Goal: Communication & Community: Answer question/provide support

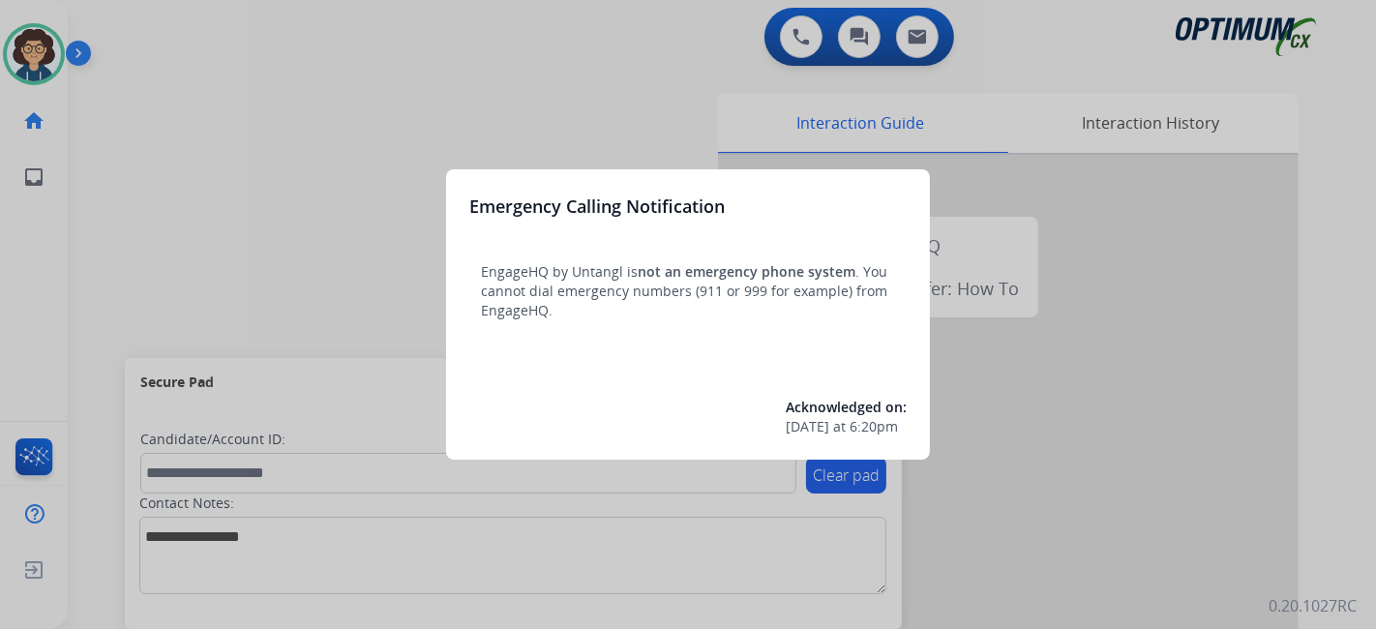
click at [178, 271] on div at bounding box center [688, 314] width 1376 height 629
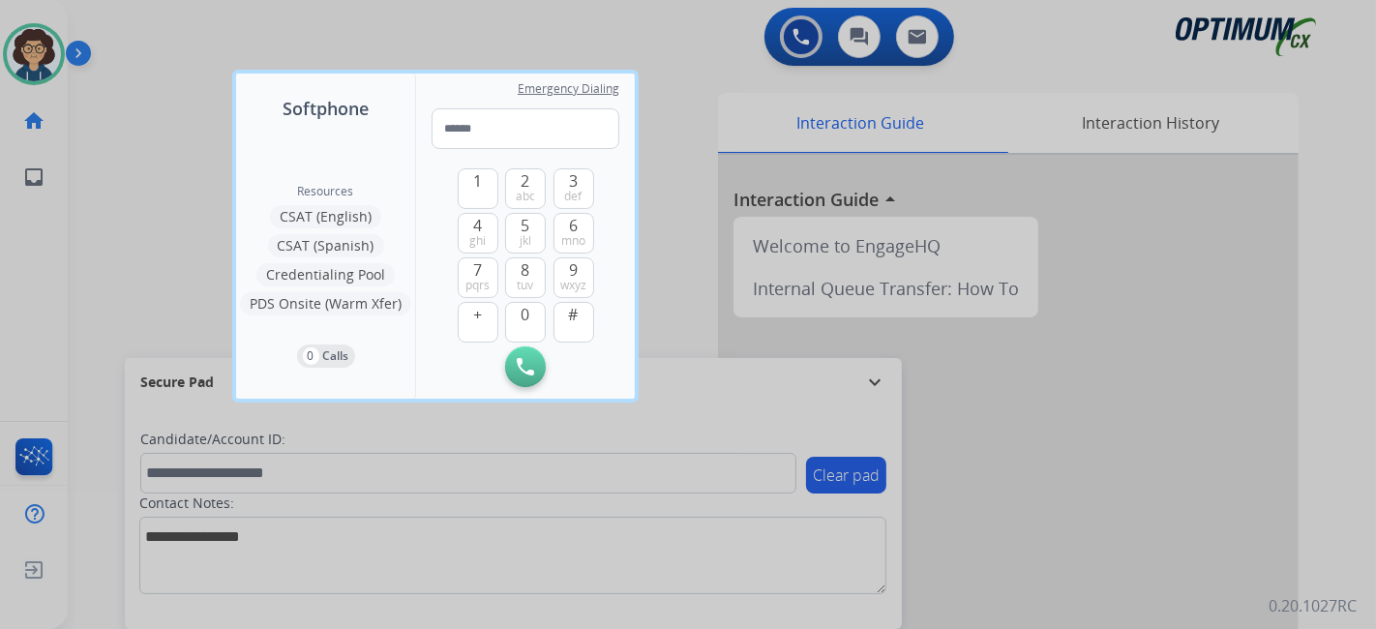
click at [136, 264] on div at bounding box center [688, 314] width 1376 height 629
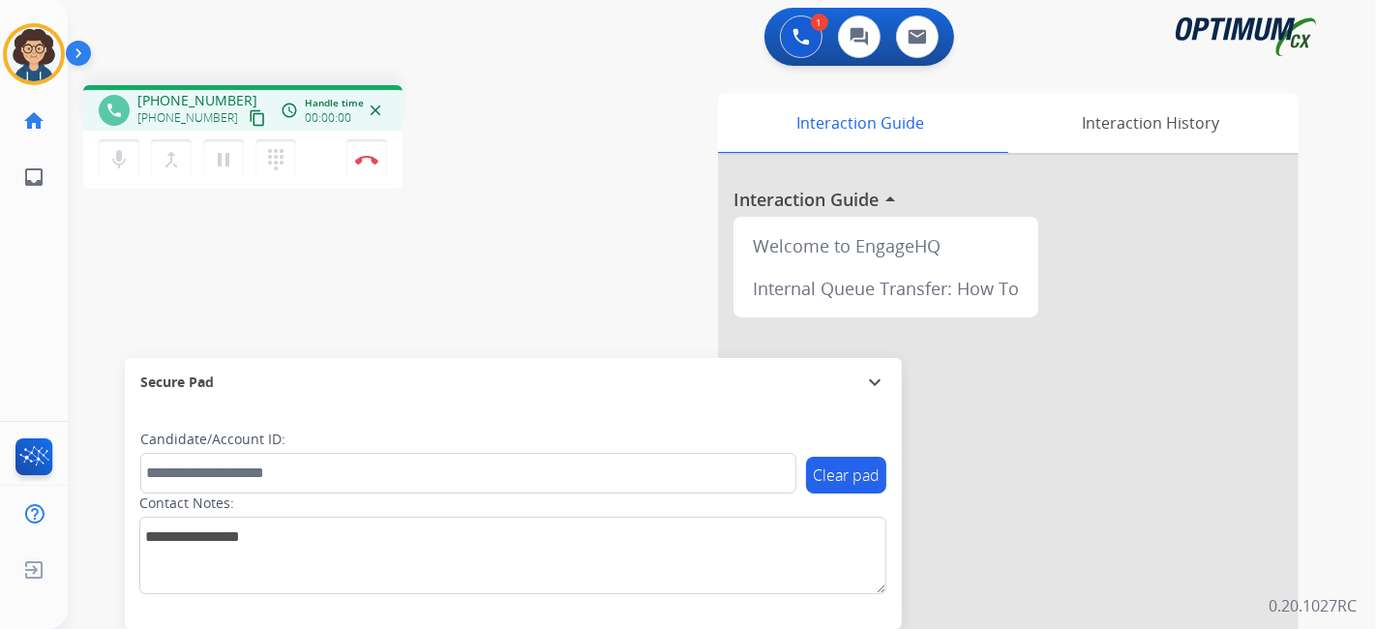
click at [249, 117] on mat-icon "content_copy" at bounding box center [257, 117] width 17 height 17
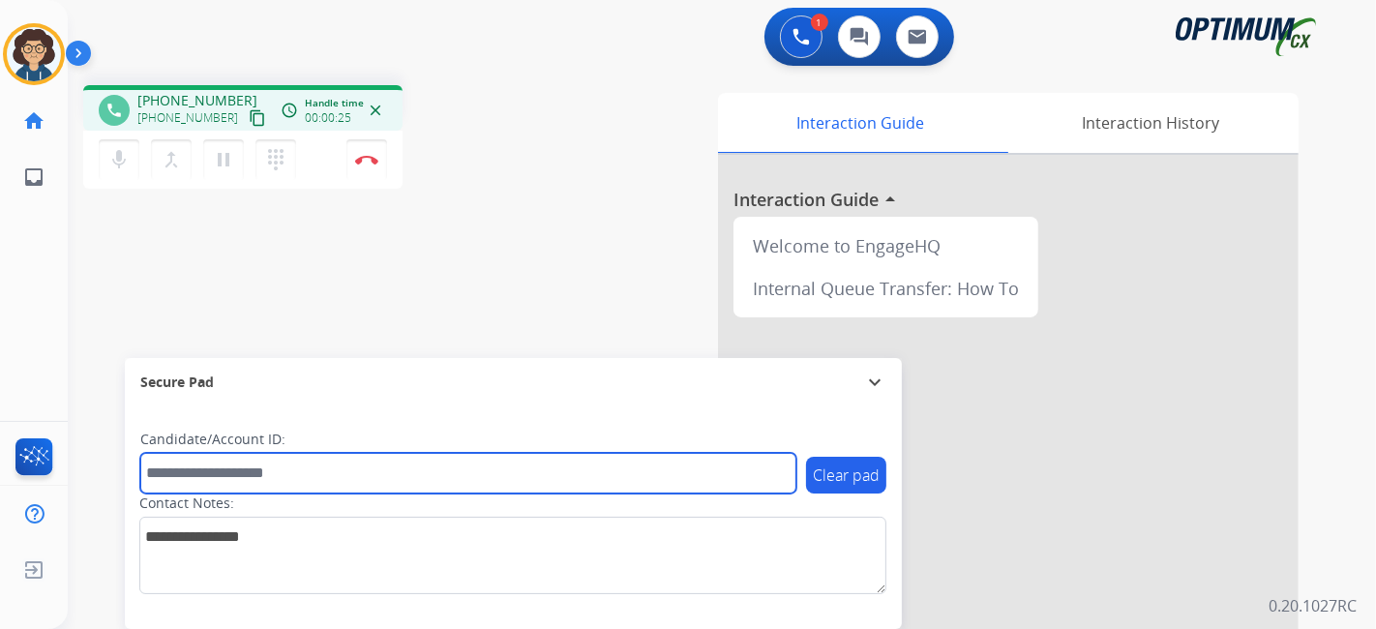
click at [268, 466] on input "text" at bounding box center [468, 473] width 656 height 41
paste input "*******"
type input "*******"
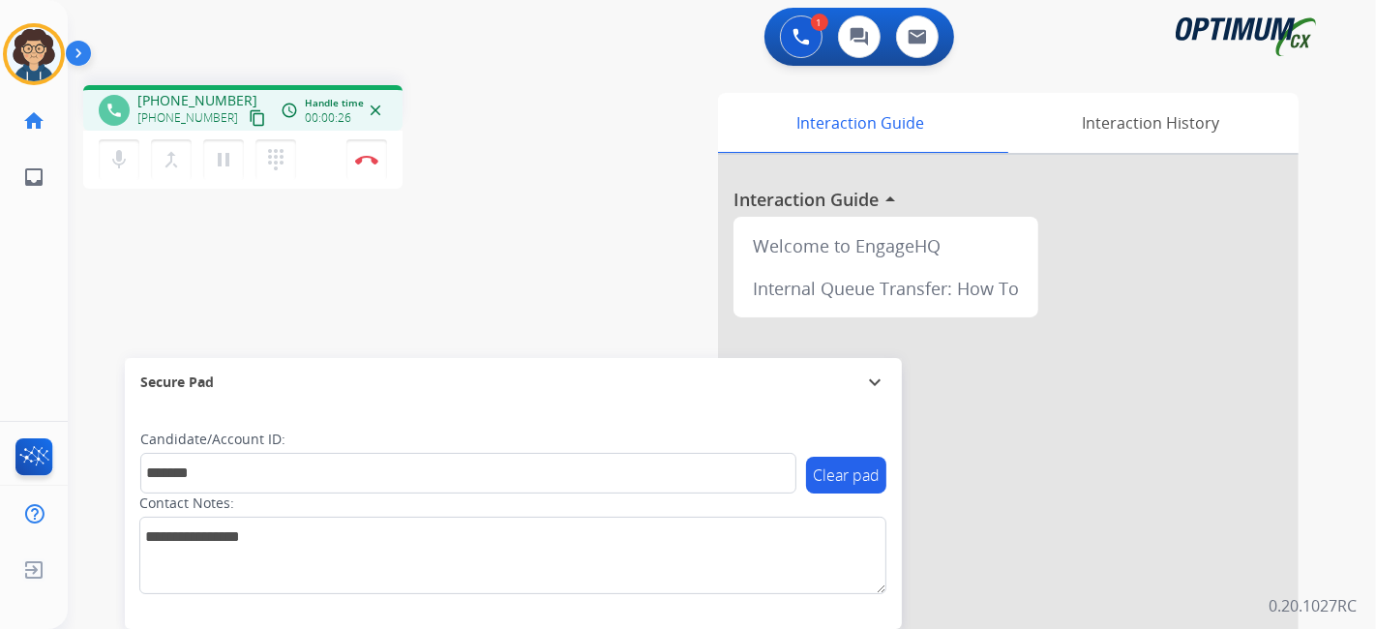
click at [391, 306] on div "phone [PHONE_NUMBER] [PHONE_NUMBER] content_copy access_time Call metrics Queue…" at bounding box center [699, 473] width 1262 height 807
click at [378, 161] on button "Disconnect" at bounding box center [366, 159] width 41 height 41
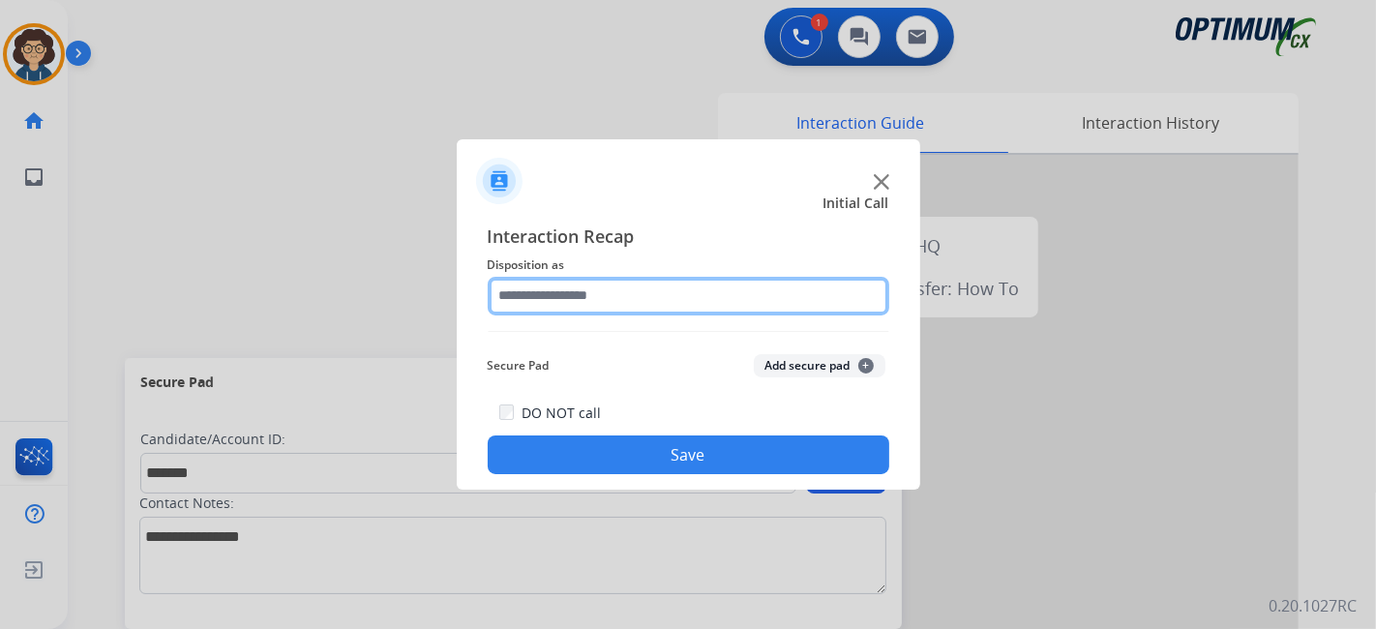
click at [666, 288] on input "text" at bounding box center [689, 296] width 402 height 39
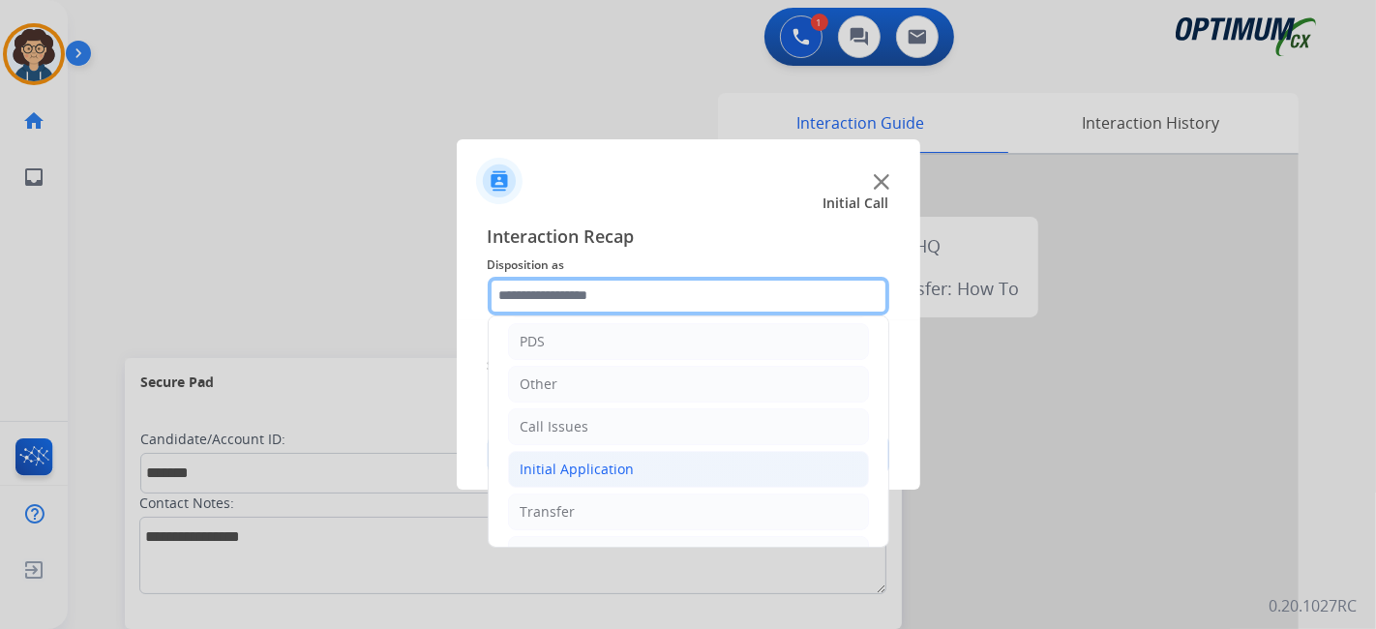
scroll to position [127, 0]
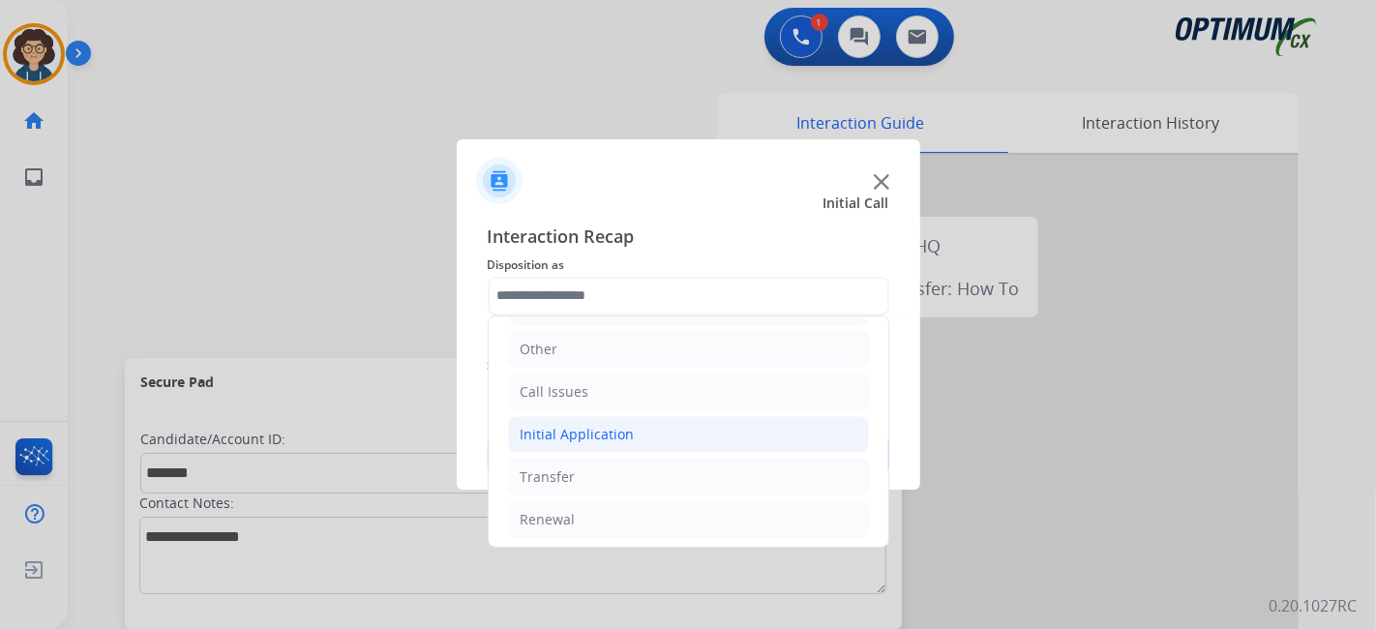
drag, startPoint x: 652, startPoint y: 433, endPoint x: 743, endPoint y: 424, distance: 91.4
click at [652, 433] on li "Initial Application" at bounding box center [688, 434] width 361 height 37
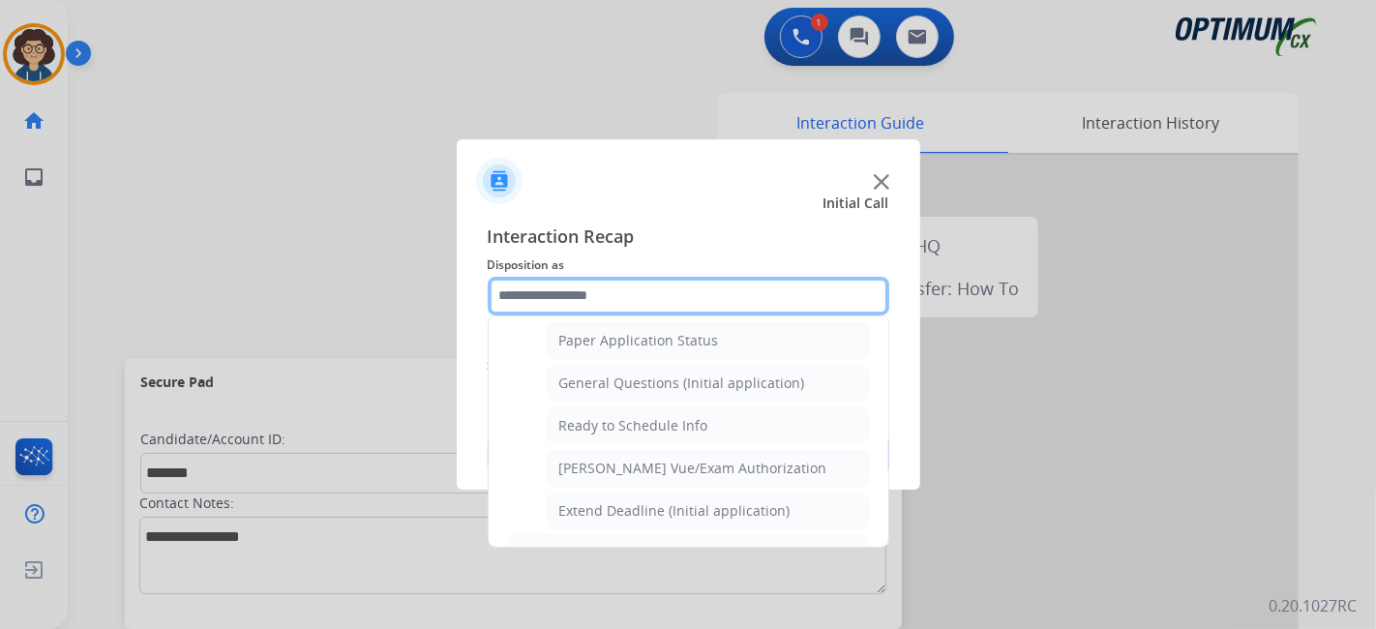
scroll to position [966, 0]
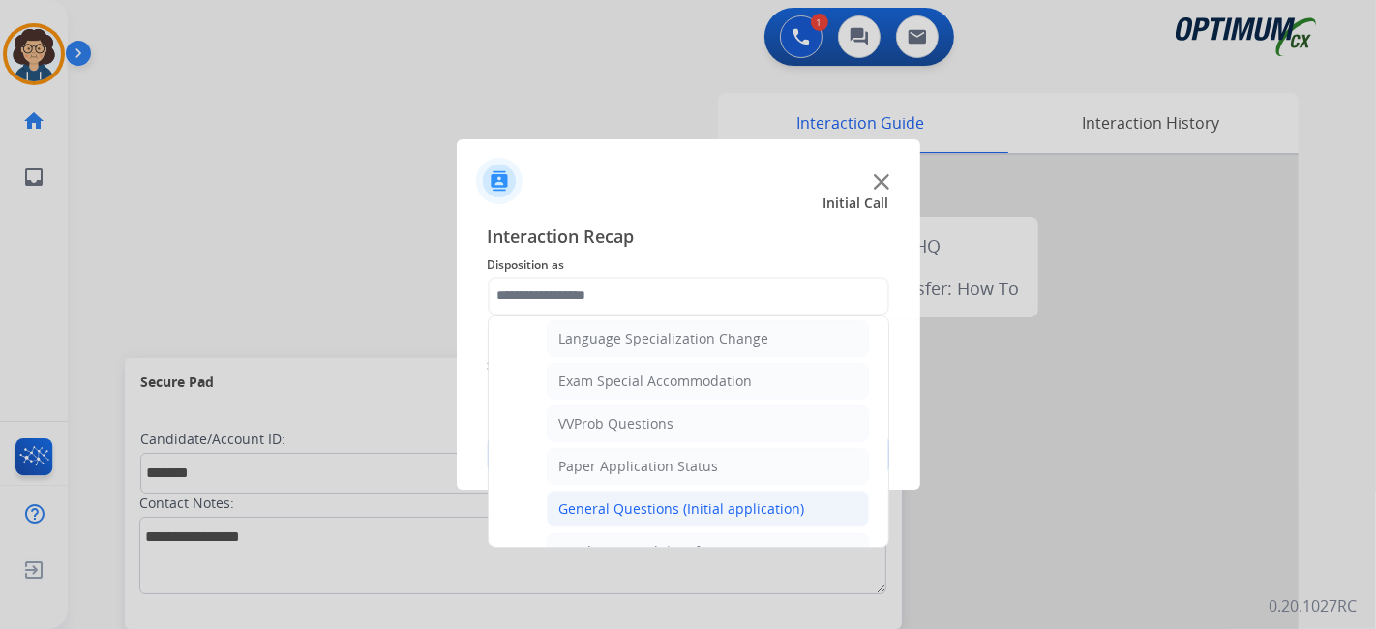
click at [755, 499] on div "General Questions (Initial application)" at bounding box center [682, 508] width 246 height 19
type input "**********"
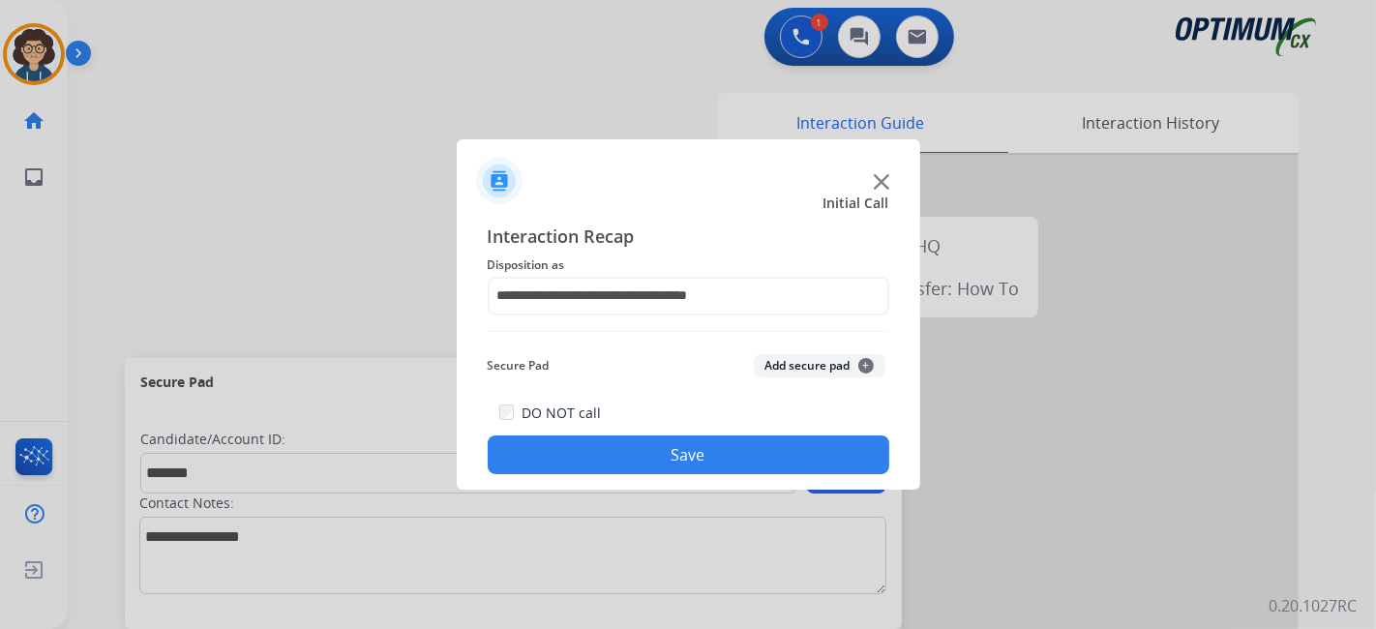
click at [798, 381] on div "Secure Pad Add secure pad +" at bounding box center [689, 365] width 402 height 39
click at [802, 362] on button "Add secure pad +" at bounding box center [820, 365] width 132 height 23
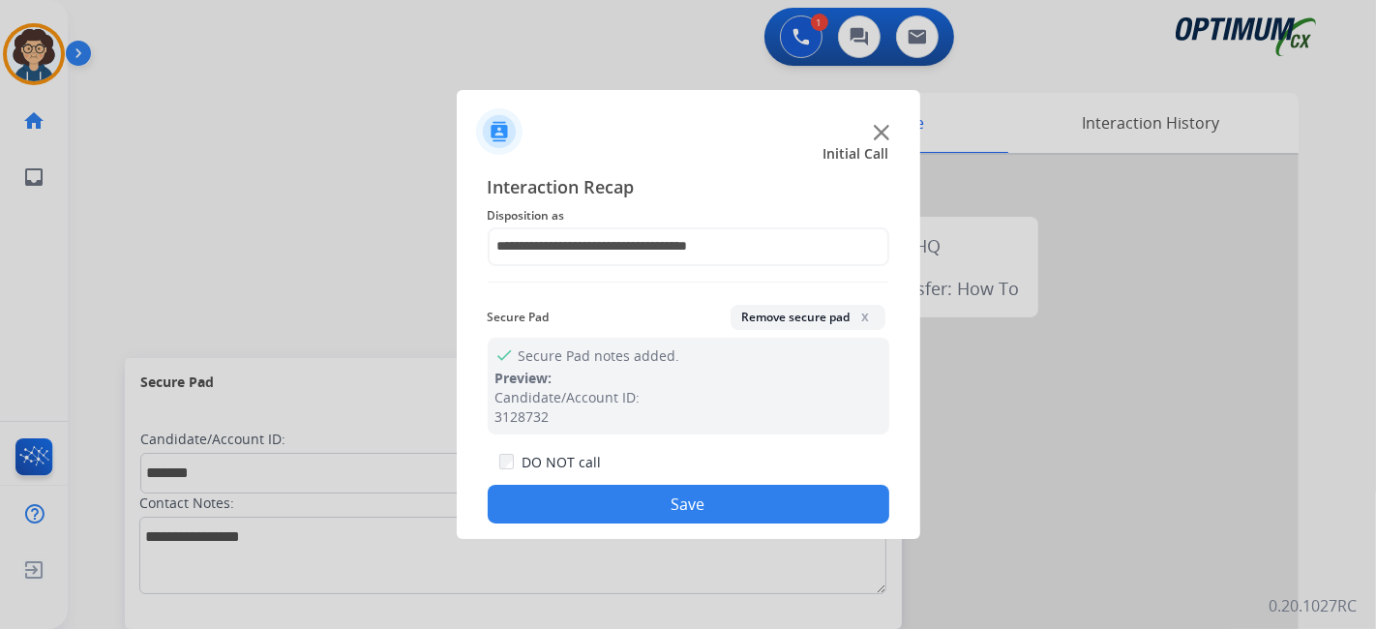
click at [726, 501] on button "Save" at bounding box center [689, 504] width 402 height 39
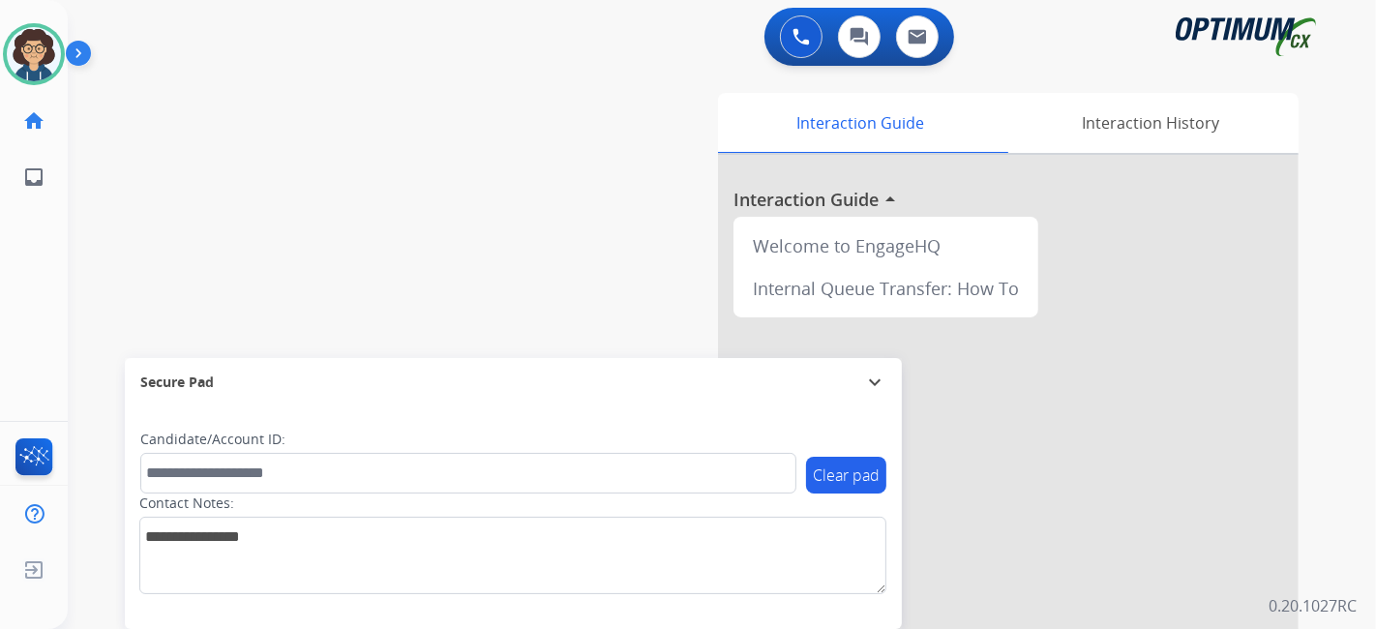
click at [542, 204] on div "swap_horiz Break voice bridge close_fullscreen Connect 3-Way Call merge_type Se…" at bounding box center [699, 473] width 1262 height 807
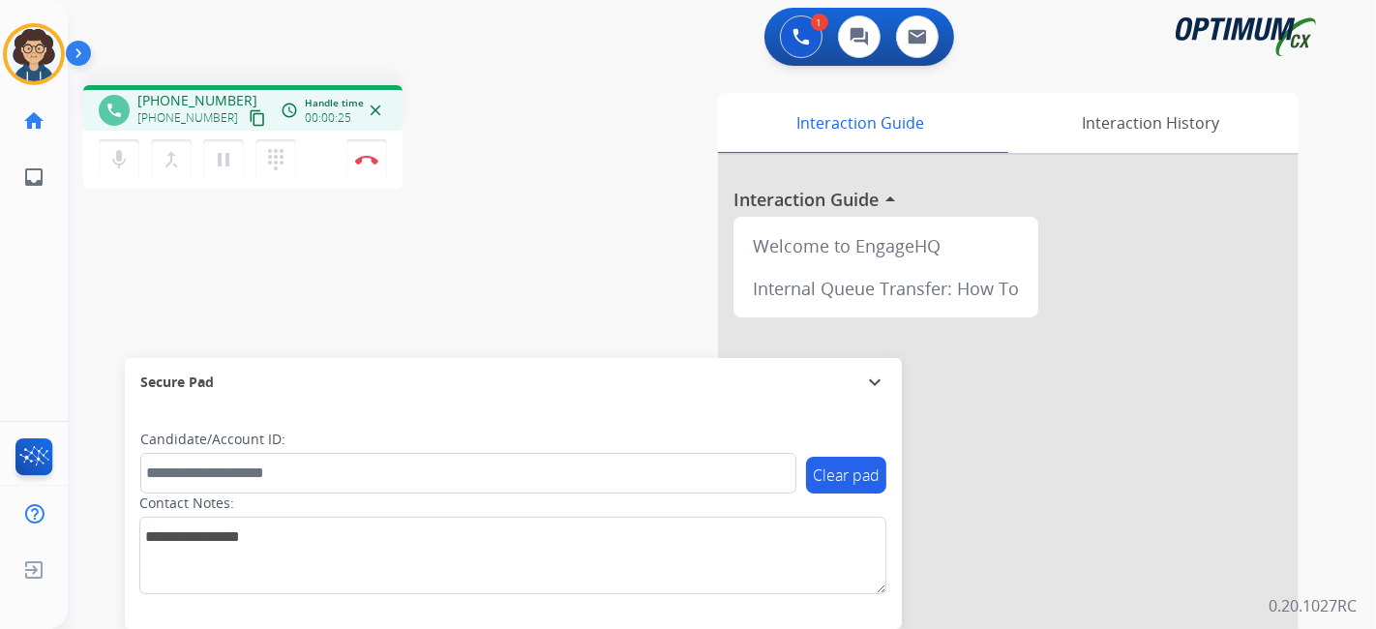
click at [249, 113] on mat-icon "content_copy" at bounding box center [257, 117] width 17 height 17
drag, startPoint x: 234, startPoint y: 450, endPoint x: 234, endPoint y: 474, distance: 24.2
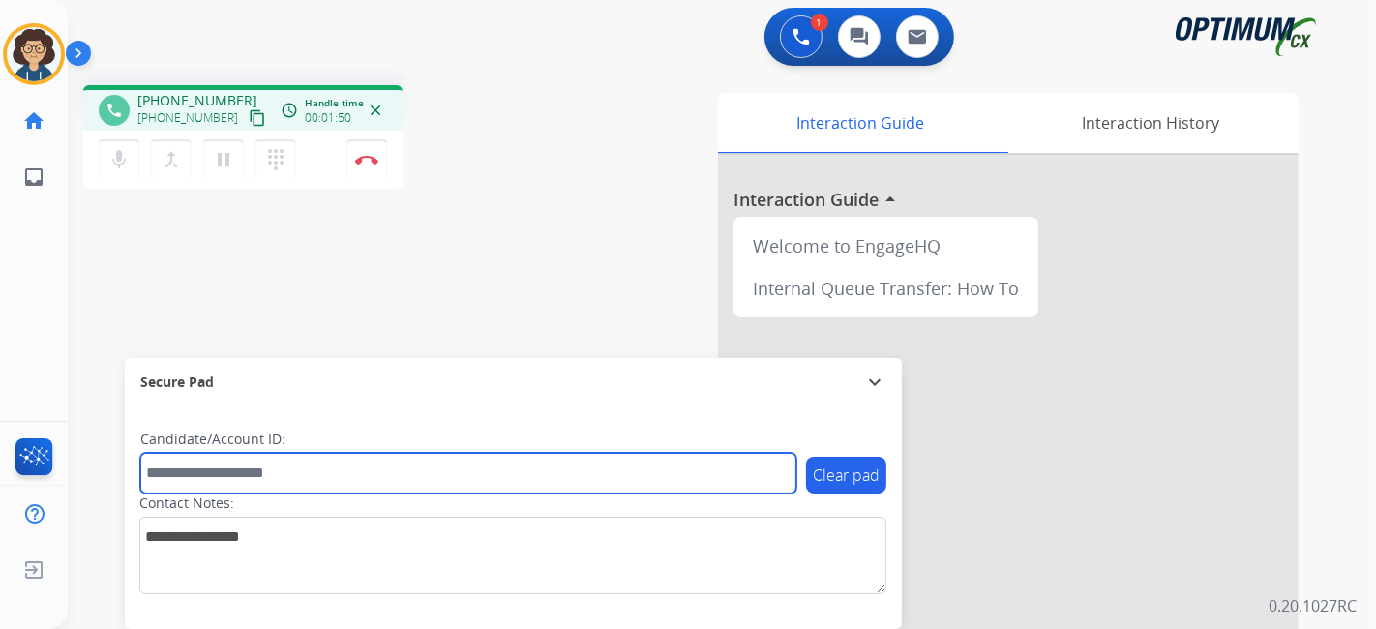
click at [234, 453] on div "Candidate/Account ID:" at bounding box center [468, 462] width 656 height 64
click at [234, 474] on input "text" at bounding box center [468, 473] width 656 height 41
paste input "*********"
type input "*********"
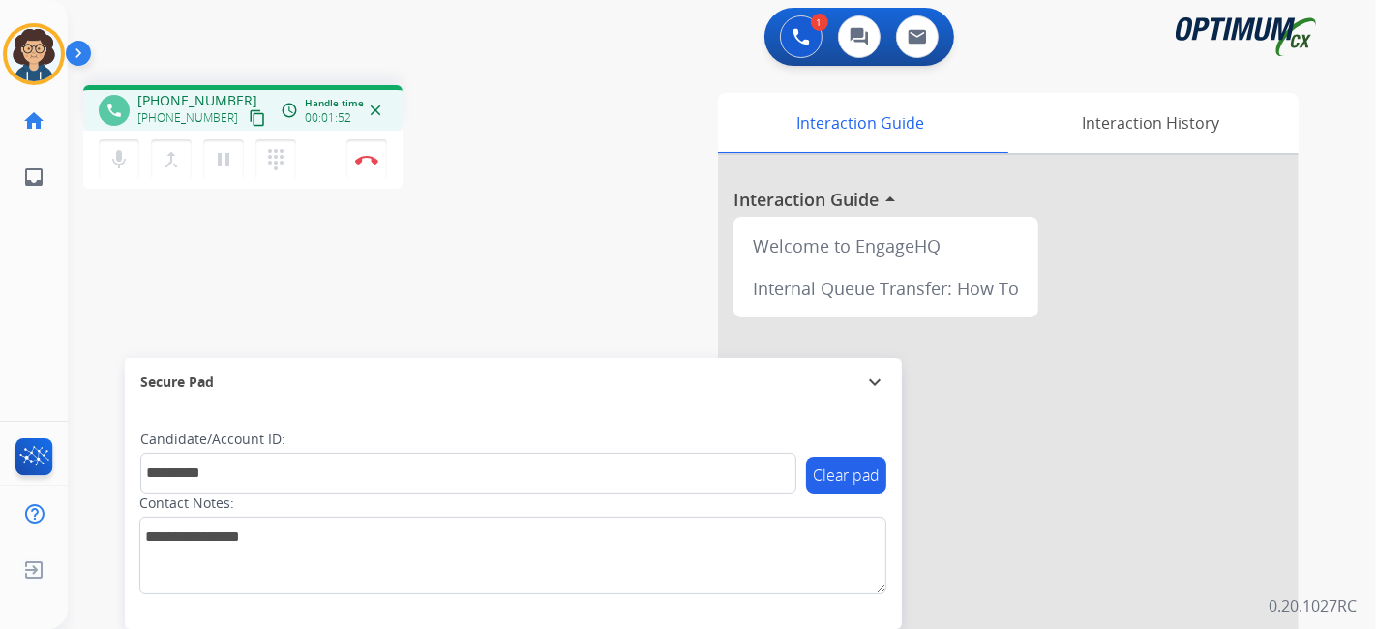
click at [364, 285] on div "phone [PHONE_NUMBER] [PHONE_NUMBER] content_copy access_time Call metrics Queue…" at bounding box center [699, 473] width 1262 height 807
click at [375, 173] on button "Disconnect" at bounding box center [366, 159] width 41 height 41
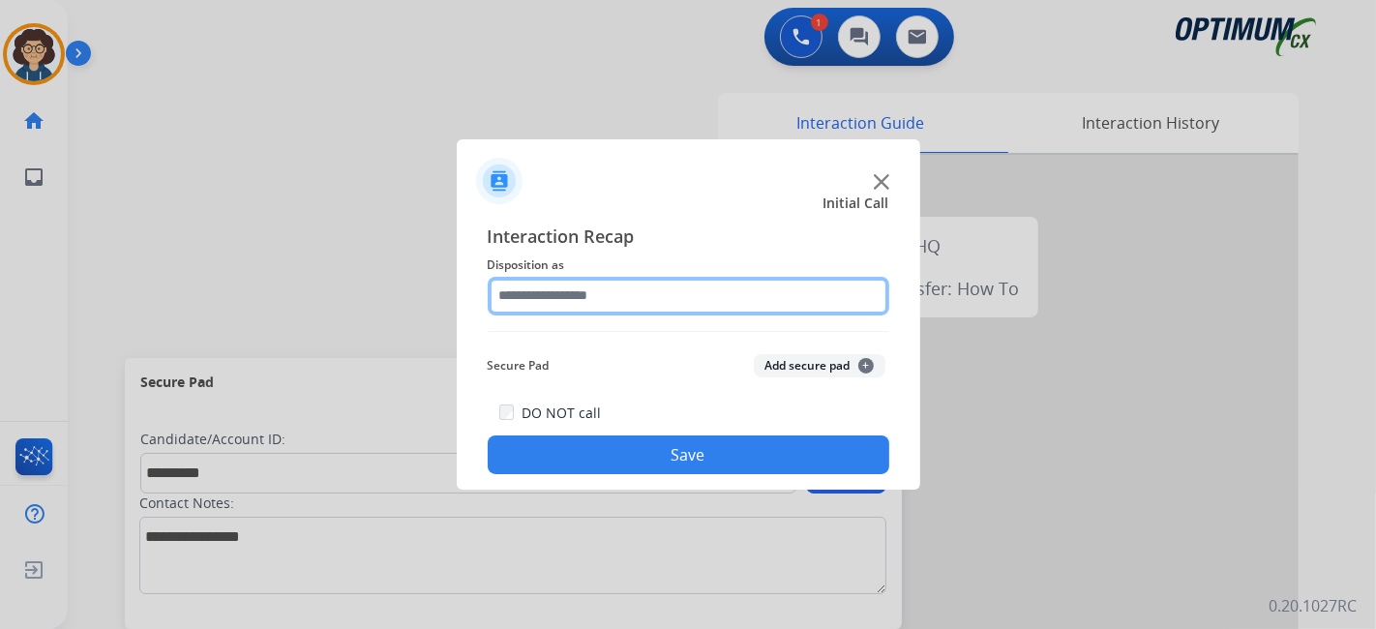
click at [669, 305] on input "text" at bounding box center [689, 296] width 402 height 39
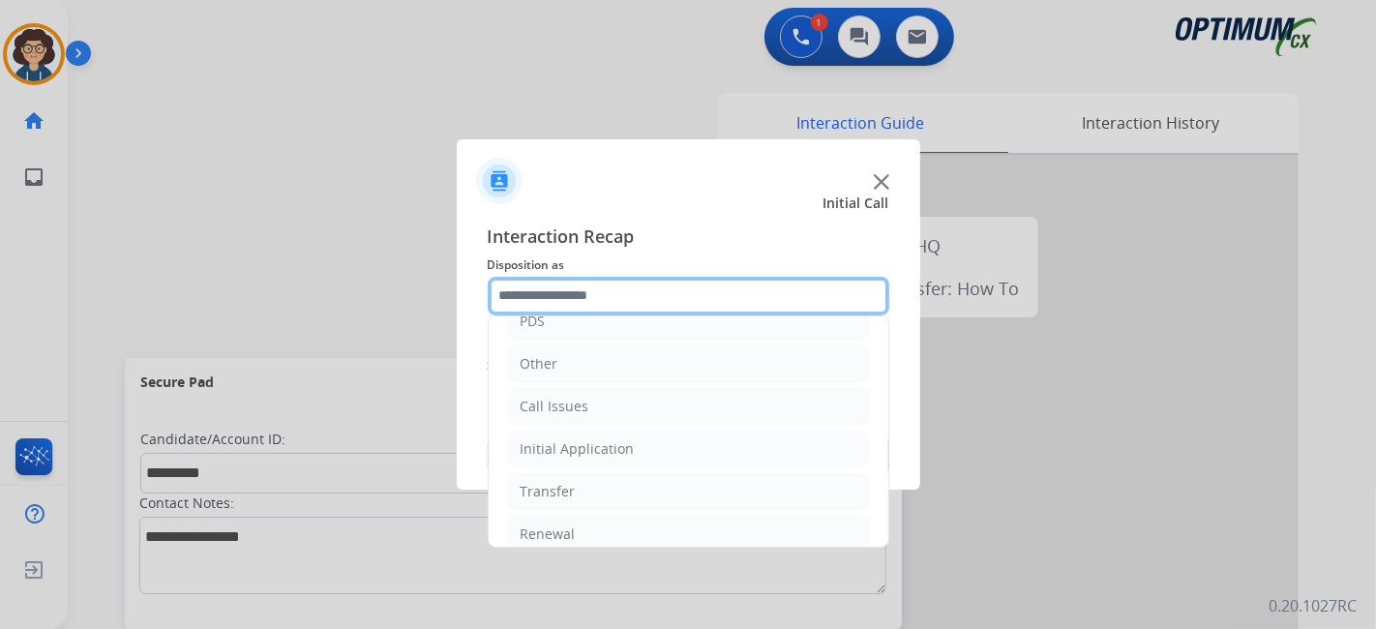
scroll to position [127, 0]
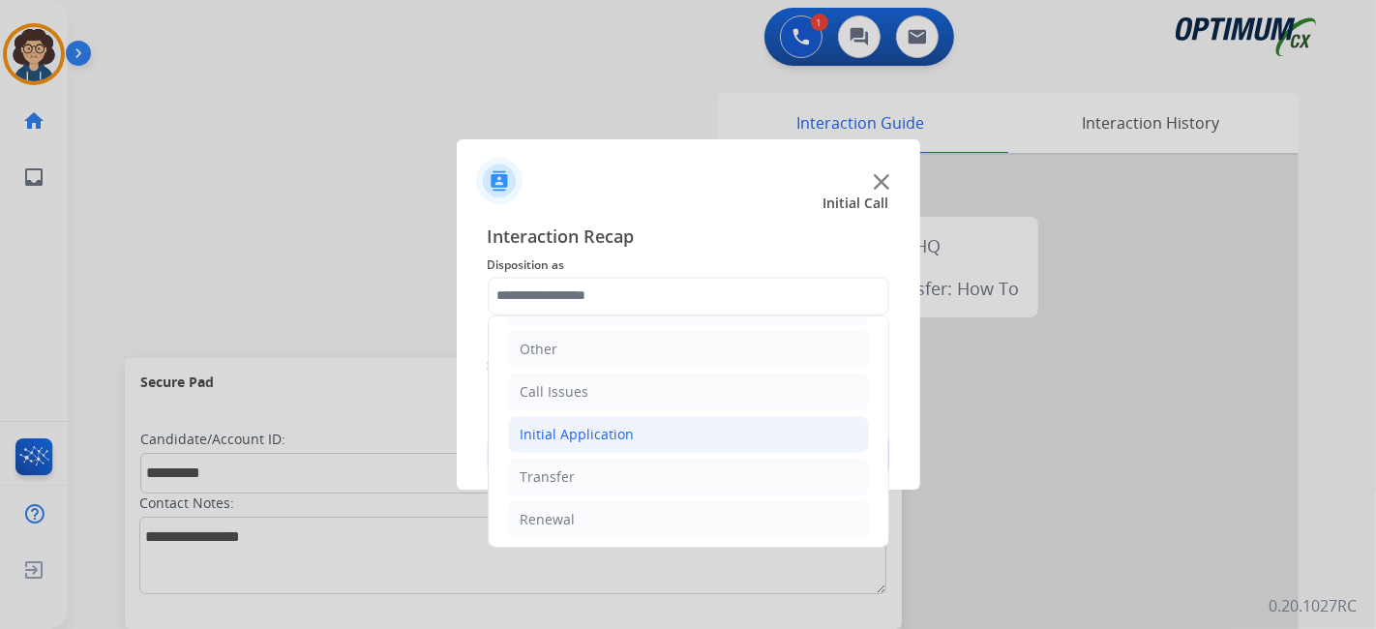
click at [737, 437] on li "Initial Application" at bounding box center [688, 434] width 361 height 37
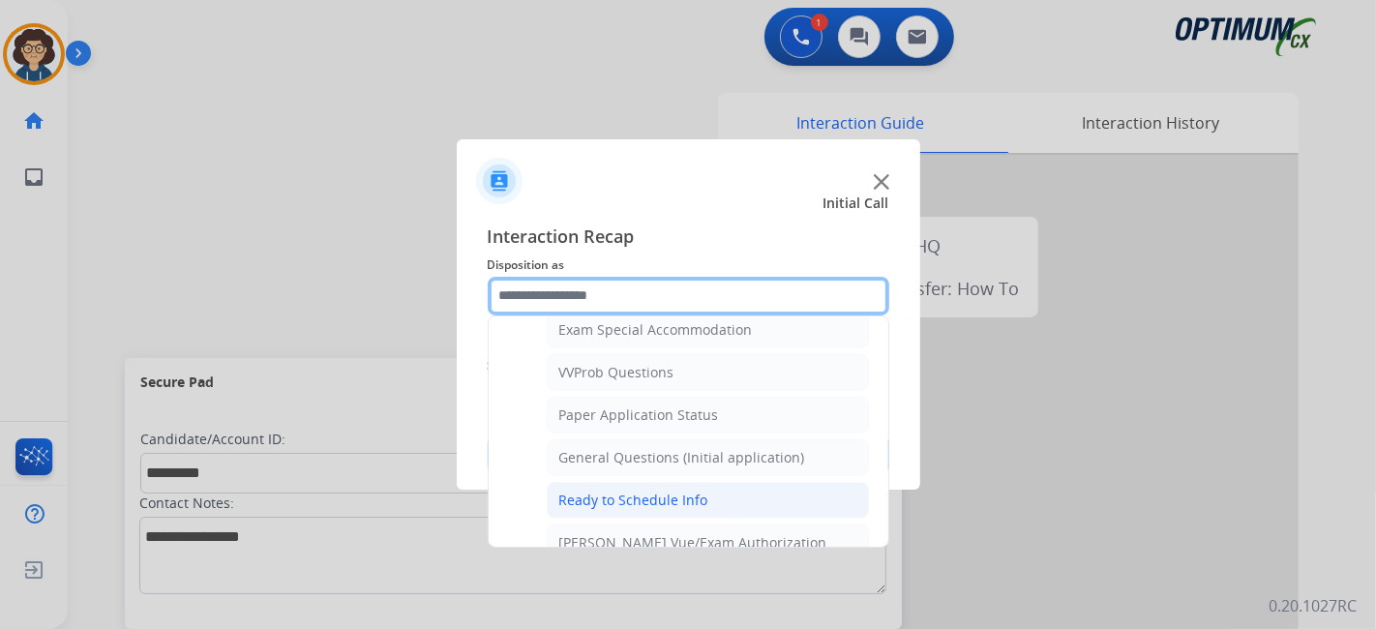
scroll to position [1023, 0]
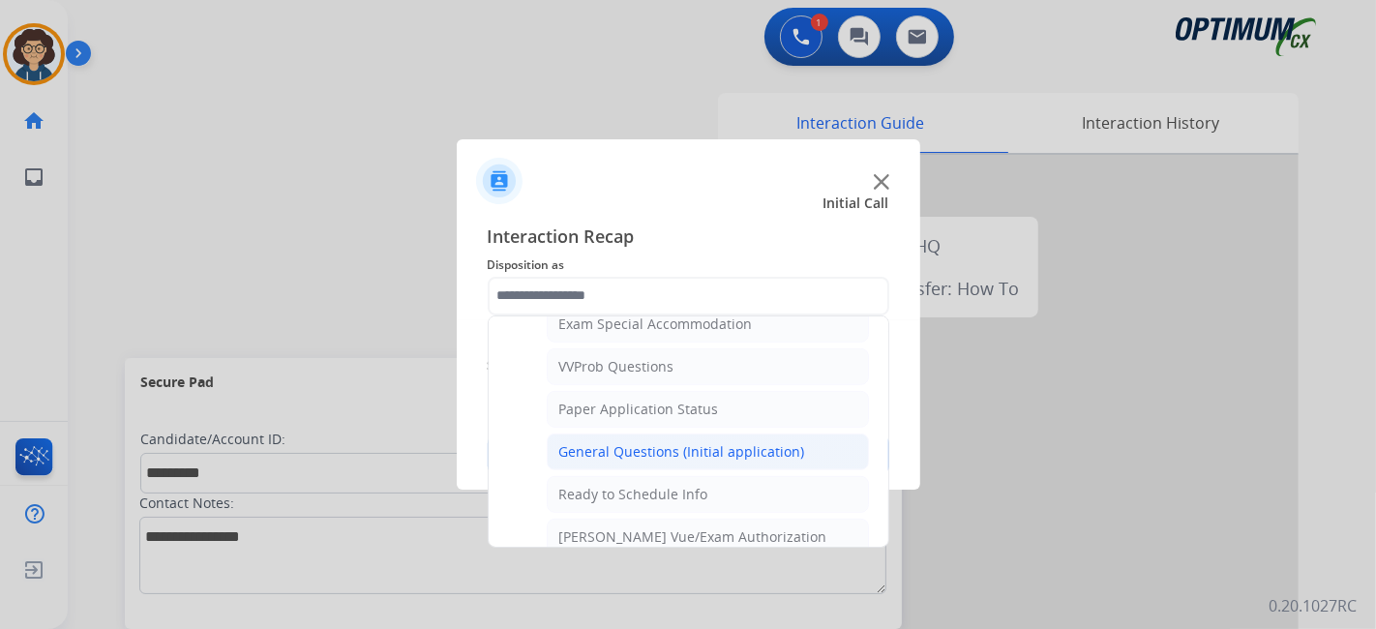
click at [748, 442] on div "General Questions (Initial application)" at bounding box center [682, 451] width 246 height 19
type input "**********"
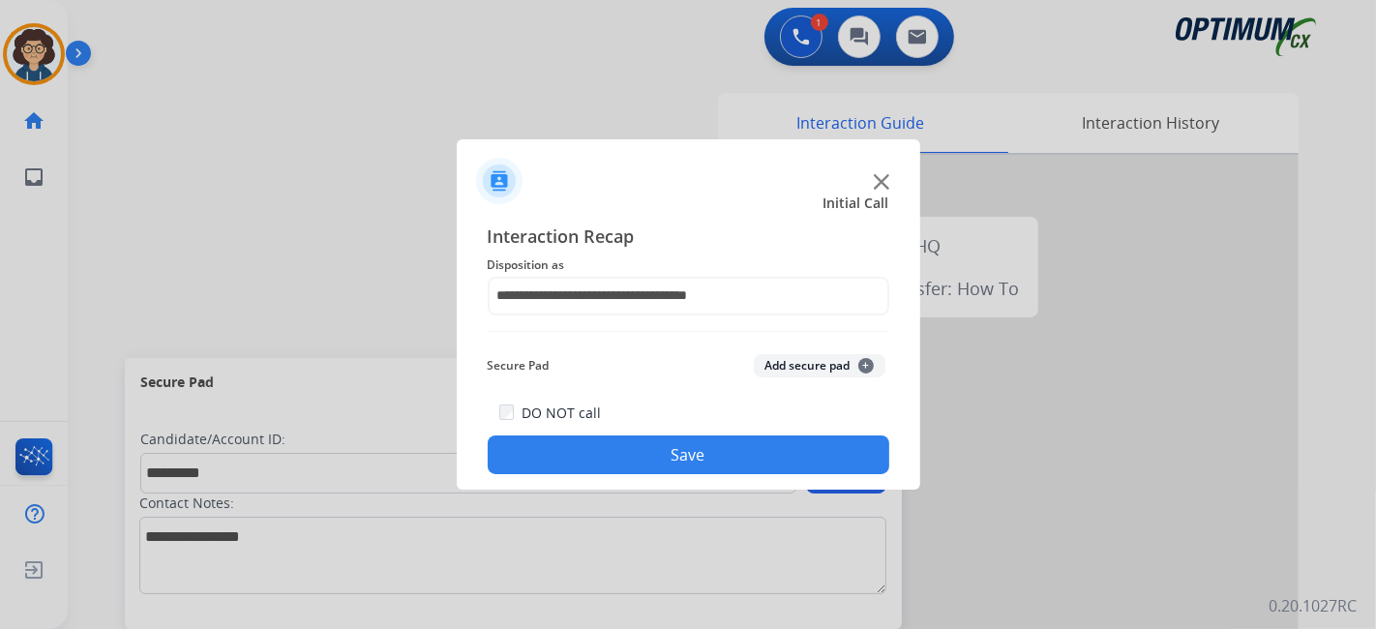
click at [810, 365] on button "Add secure pad +" at bounding box center [820, 365] width 132 height 23
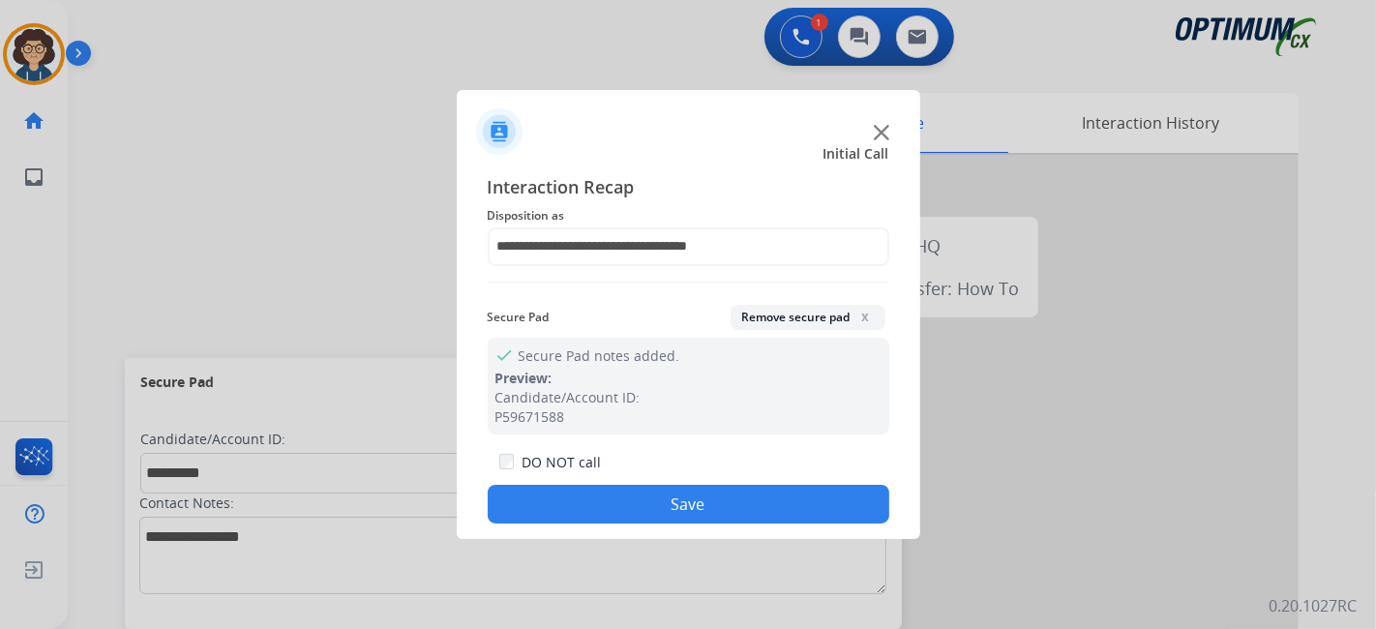
drag, startPoint x: 722, startPoint y: 497, endPoint x: 254, endPoint y: 627, distance: 486.0
click at [721, 497] on button "Save" at bounding box center [689, 504] width 402 height 39
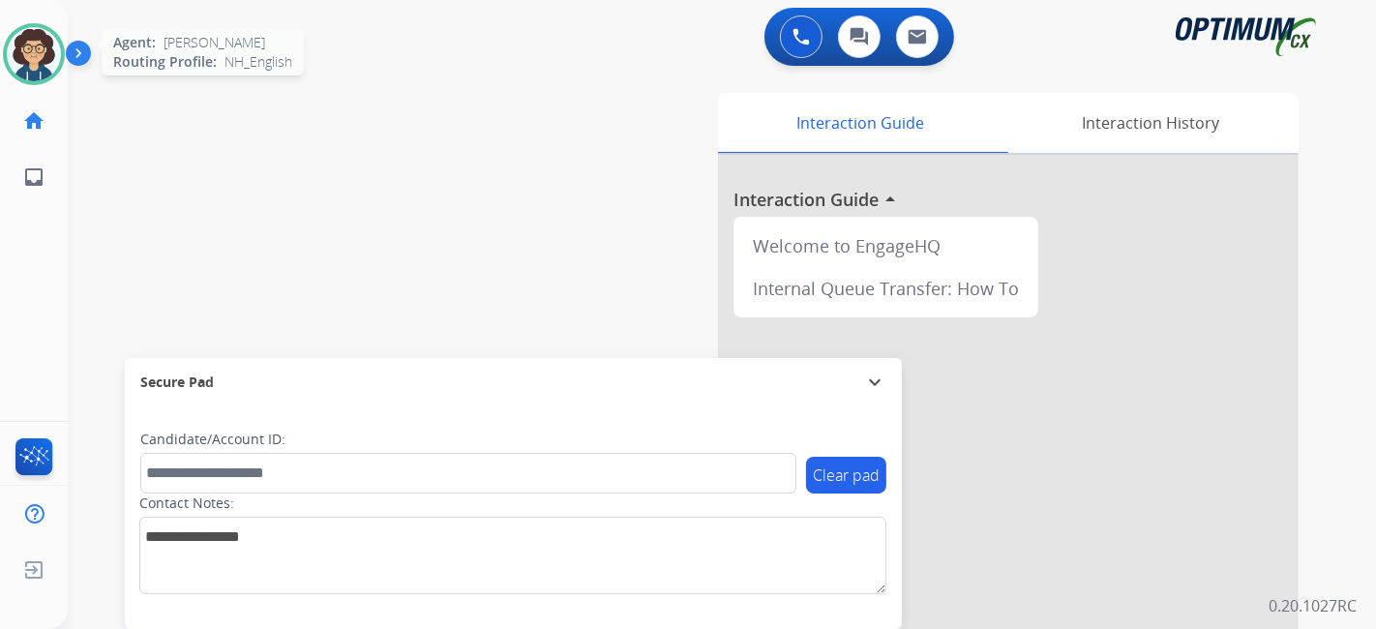
click at [39, 50] on img at bounding box center [34, 54] width 54 height 54
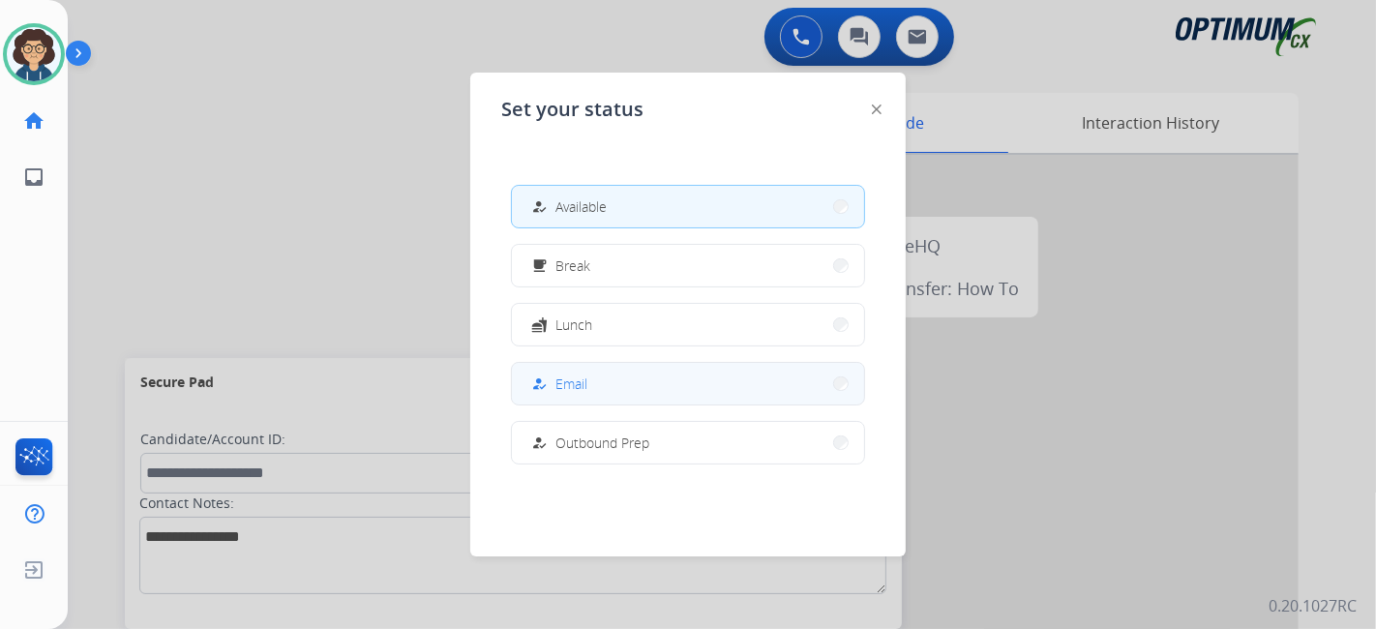
click at [605, 391] on button "how_to_reg Email" at bounding box center [688, 384] width 352 height 42
